Goal: Communication & Community: Connect with others

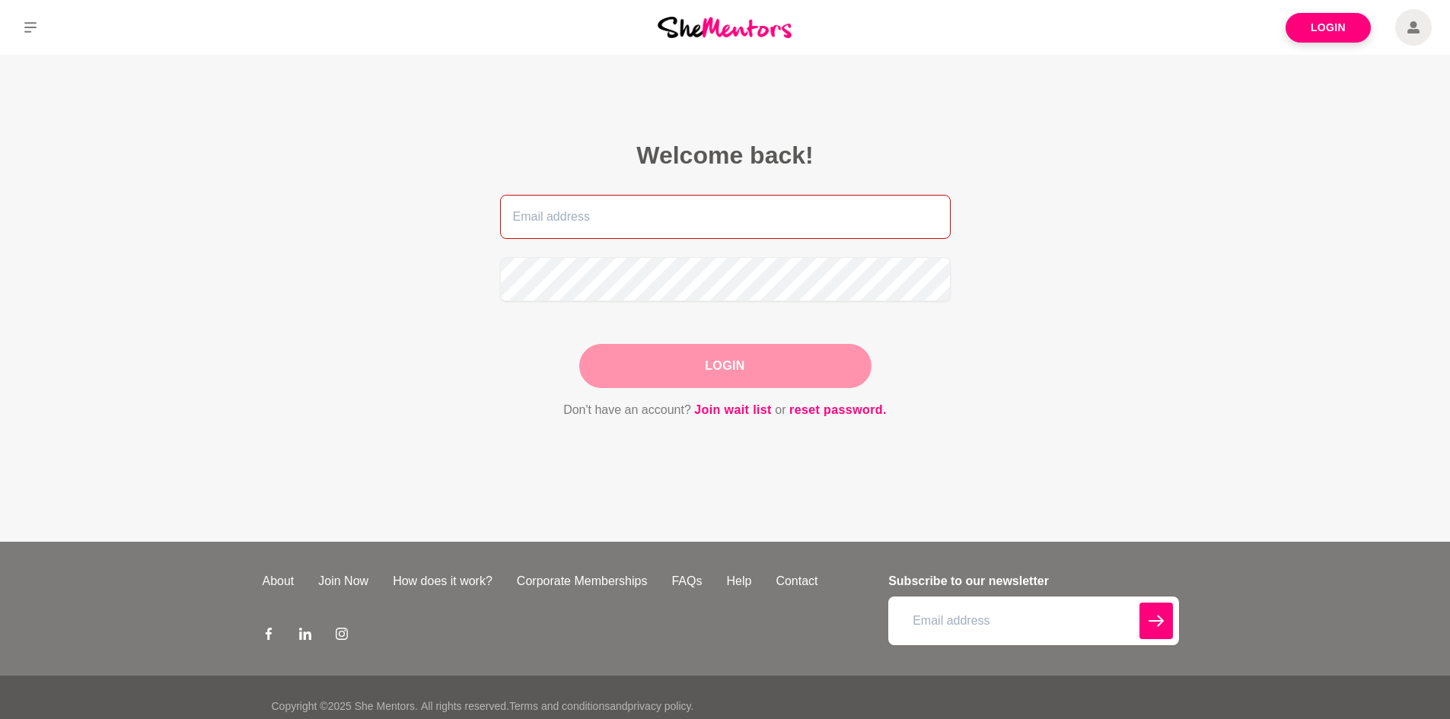
click at [574, 211] on input "email" at bounding box center [725, 217] width 451 height 44
type input "[EMAIL_ADDRESS][DOMAIN_NAME]"
click at [718, 364] on button "Login" at bounding box center [725, 366] width 292 height 44
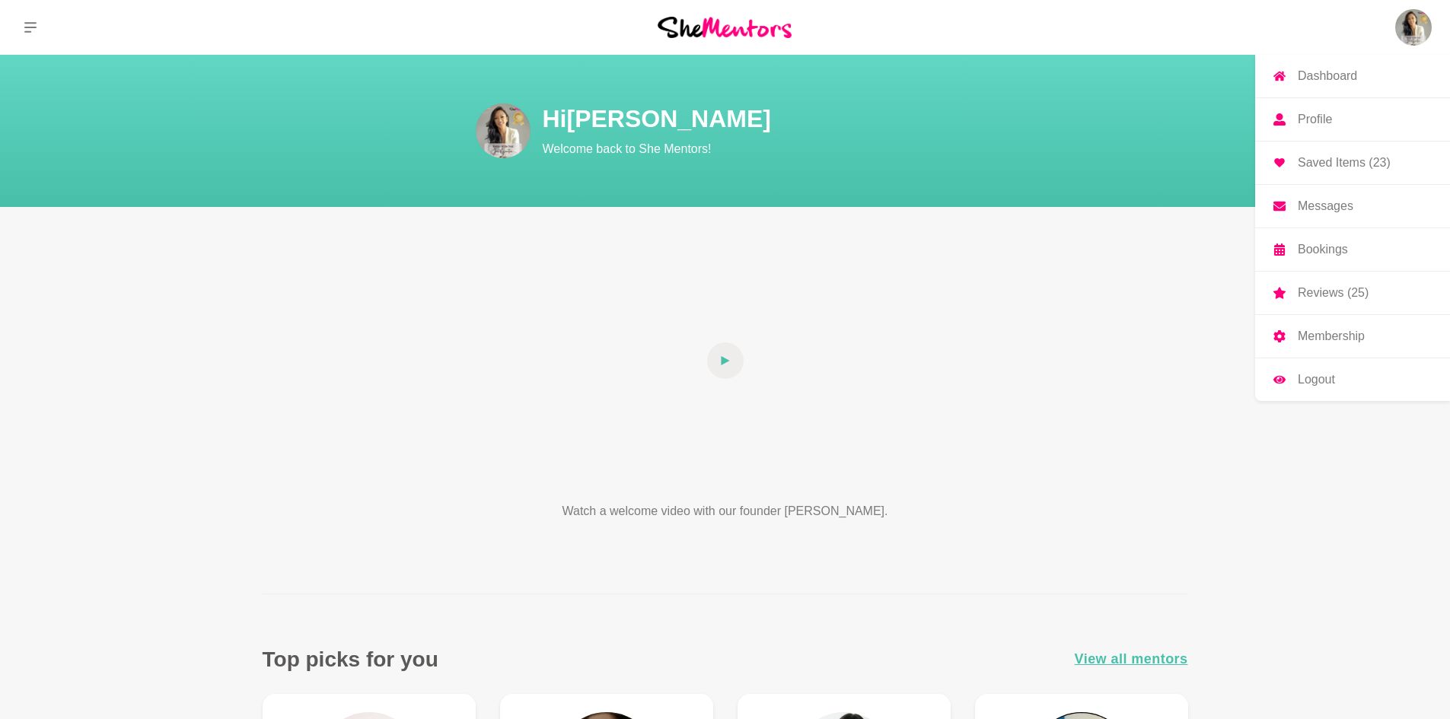
click at [1414, 26] on img at bounding box center [1413, 27] width 37 height 37
click at [1339, 225] on link "Messages" at bounding box center [1352, 206] width 195 height 43
